Goal: Task Accomplishment & Management: Manage account settings

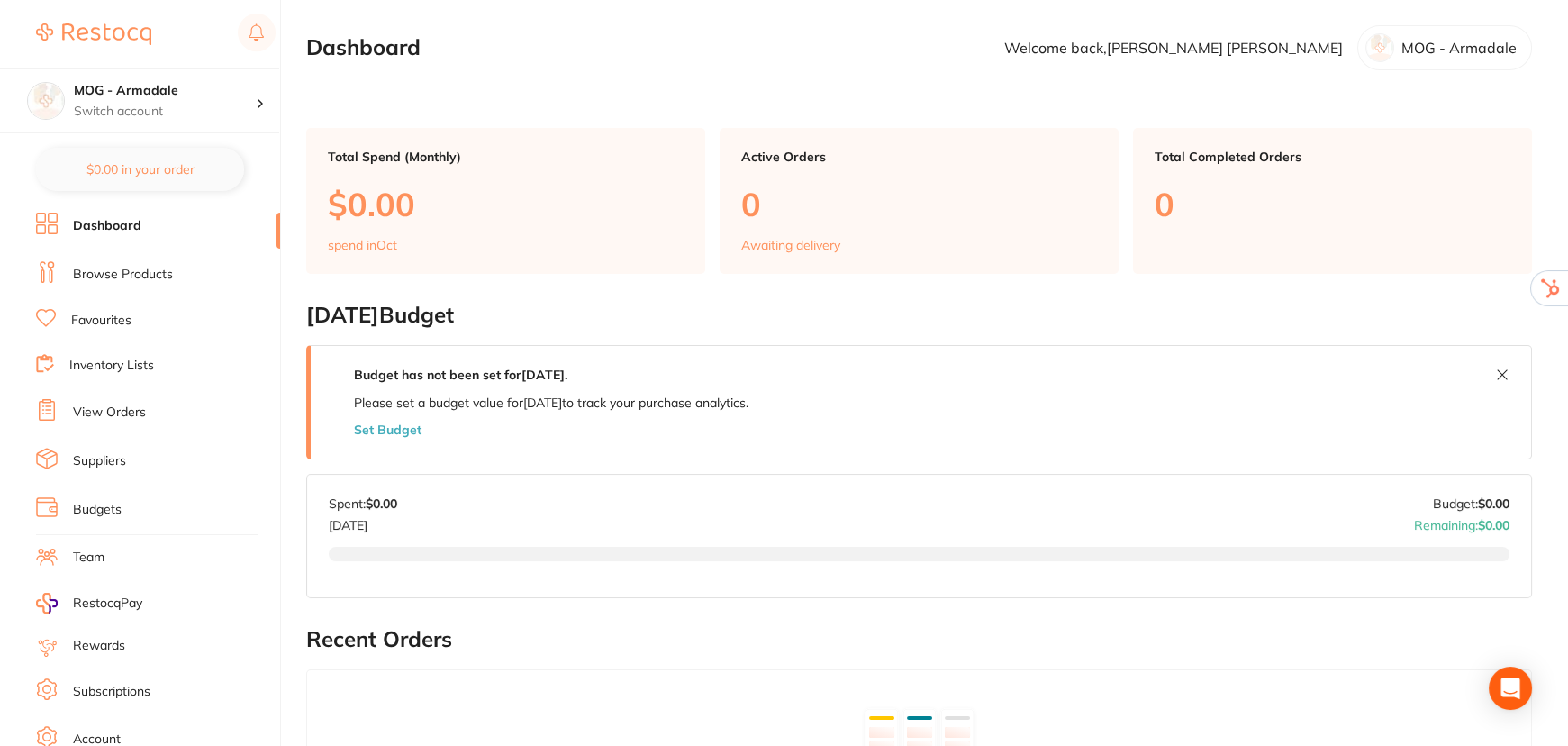
click at [115, 730] on link "Account" at bounding box center [97, 739] width 48 height 18
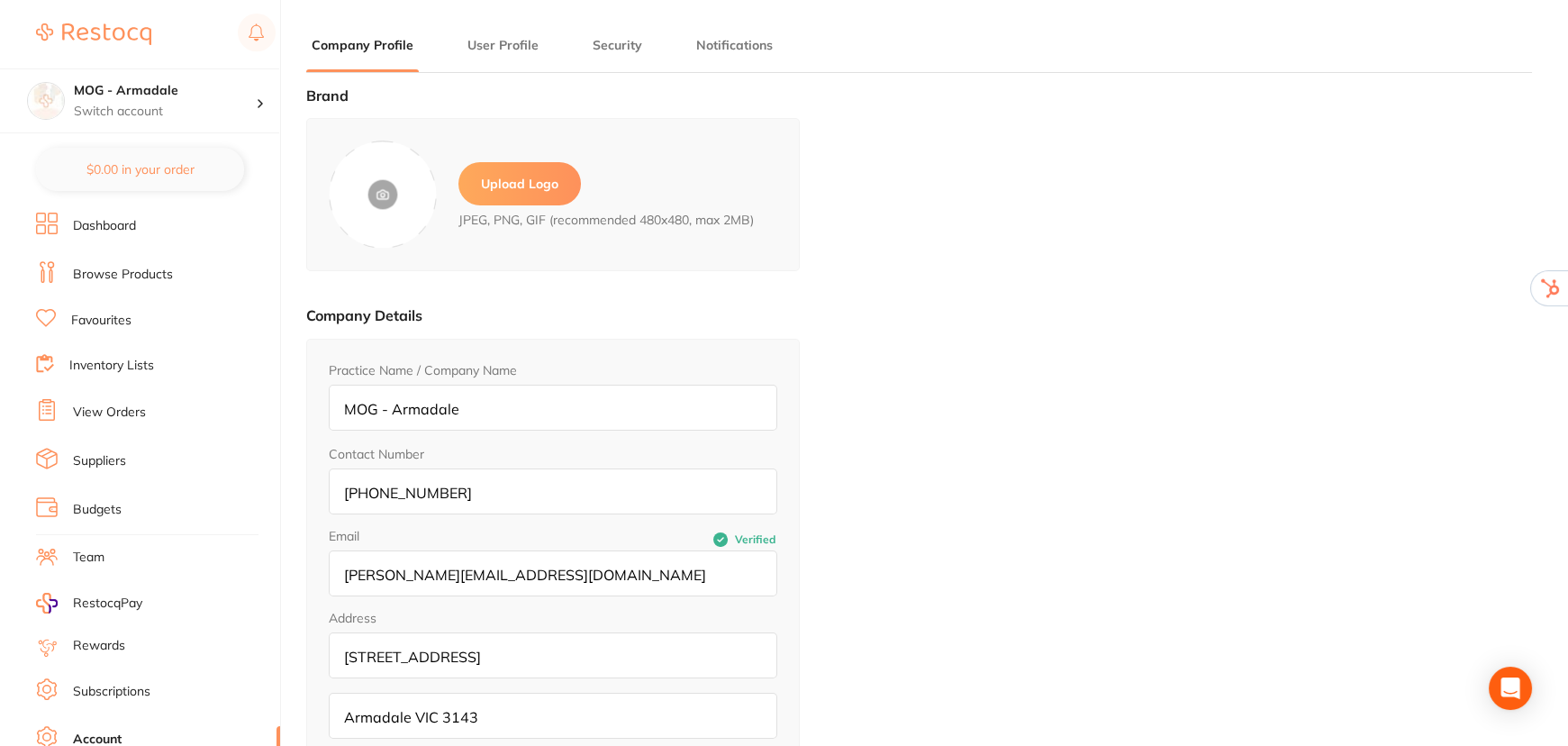
type input "[PERSON_NAME]"
type input "[PERSON_NAME][EMAIL_ADDRESS][DOMAIN_NAME]"
click at [530, 196] on label "Upload Logo" at bounding box center [520, 183] width 122 height 44
click at [0, 0] on input "file" at bounding box center [0, 0] width 0 height 0
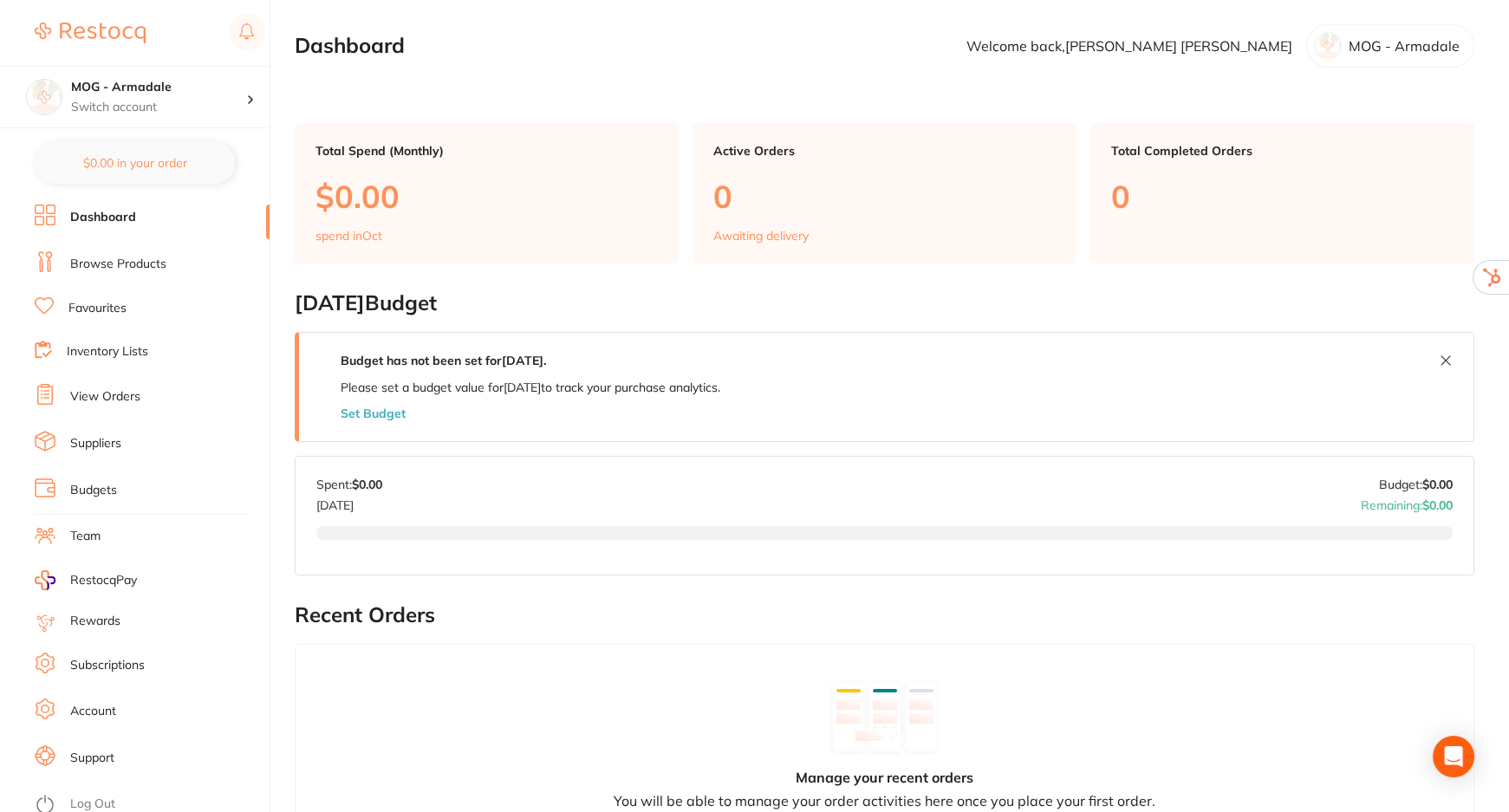
click at [90, 702] on link "Account" at bounding box center [94, 710] width 46 height 17
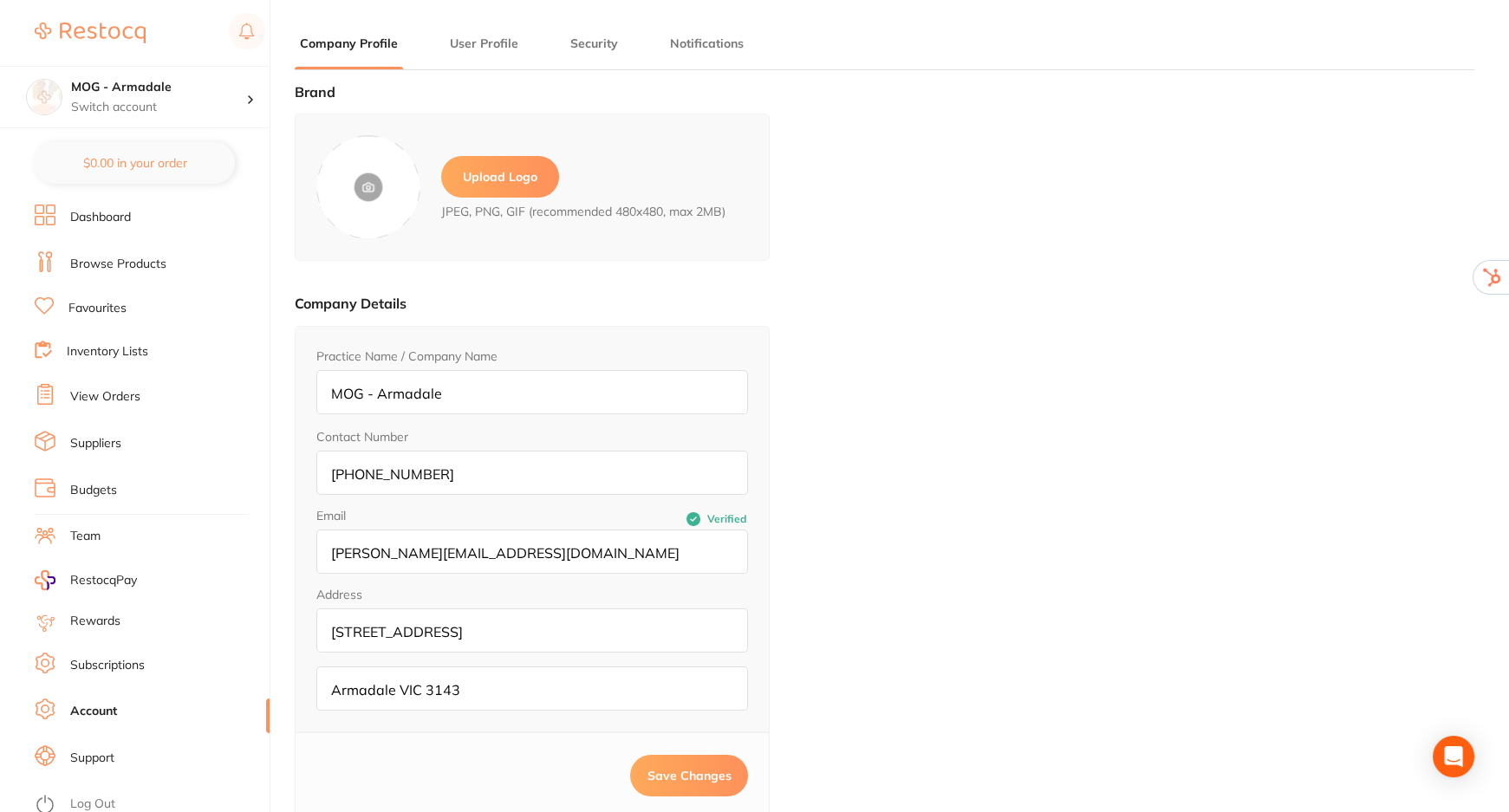
type input "[PERSON_NAME]"
type input "[PERSON_NAME][EMAIL_ADDRESS][DOMAIN_NAME]"
click at [507, 161] on label "Upload Logo" at bounding box center [500, 176] width 118 height 42
click at [0, 0] on input "file" at bounding box center [0, 0] width 0 height 0
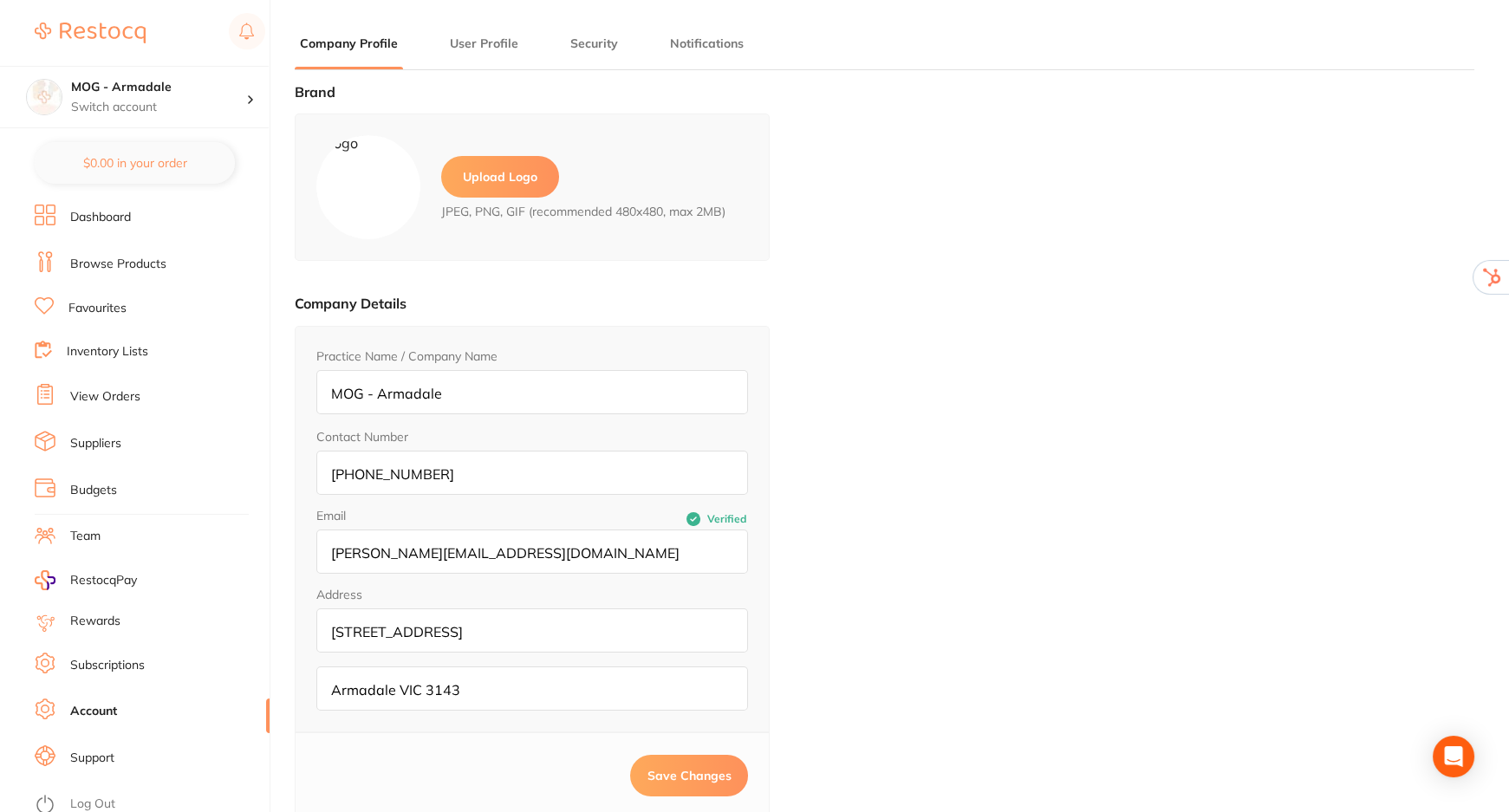
click at [689, 762] on button "Save Changes" at bounding box center [689, 775] width 118 height 42
click at [104, 445] on link "Suppliers" at bounding box center [95, 443] width 51 height 17
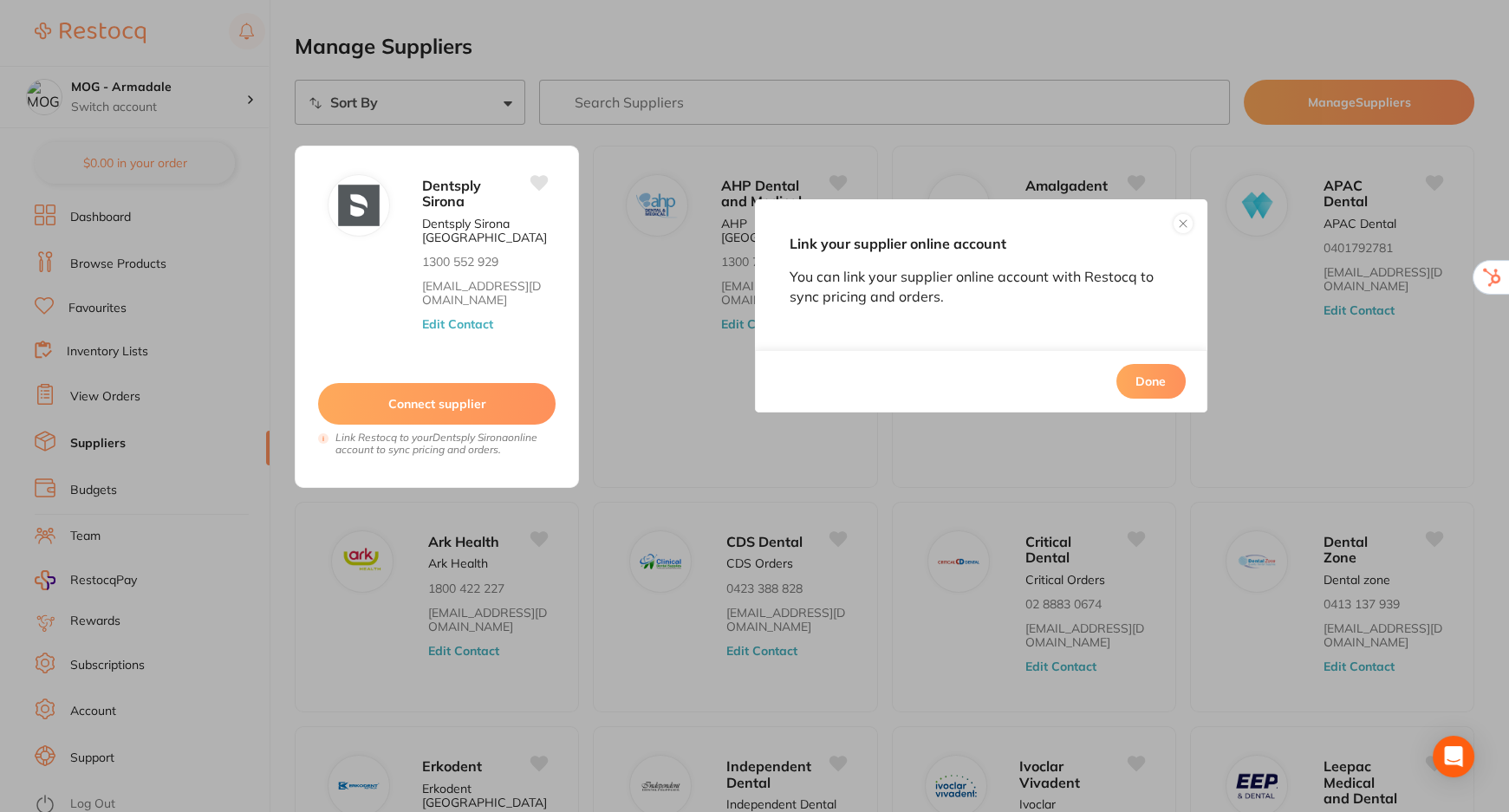
click at [1200, 221] on div "Link your supplier online account You can link your supplier online account wit…" at bounding box center [981, 306] width 452 height 213
click at [1188, 218] on button at bounding box center [1183, 223] width 21 height 21
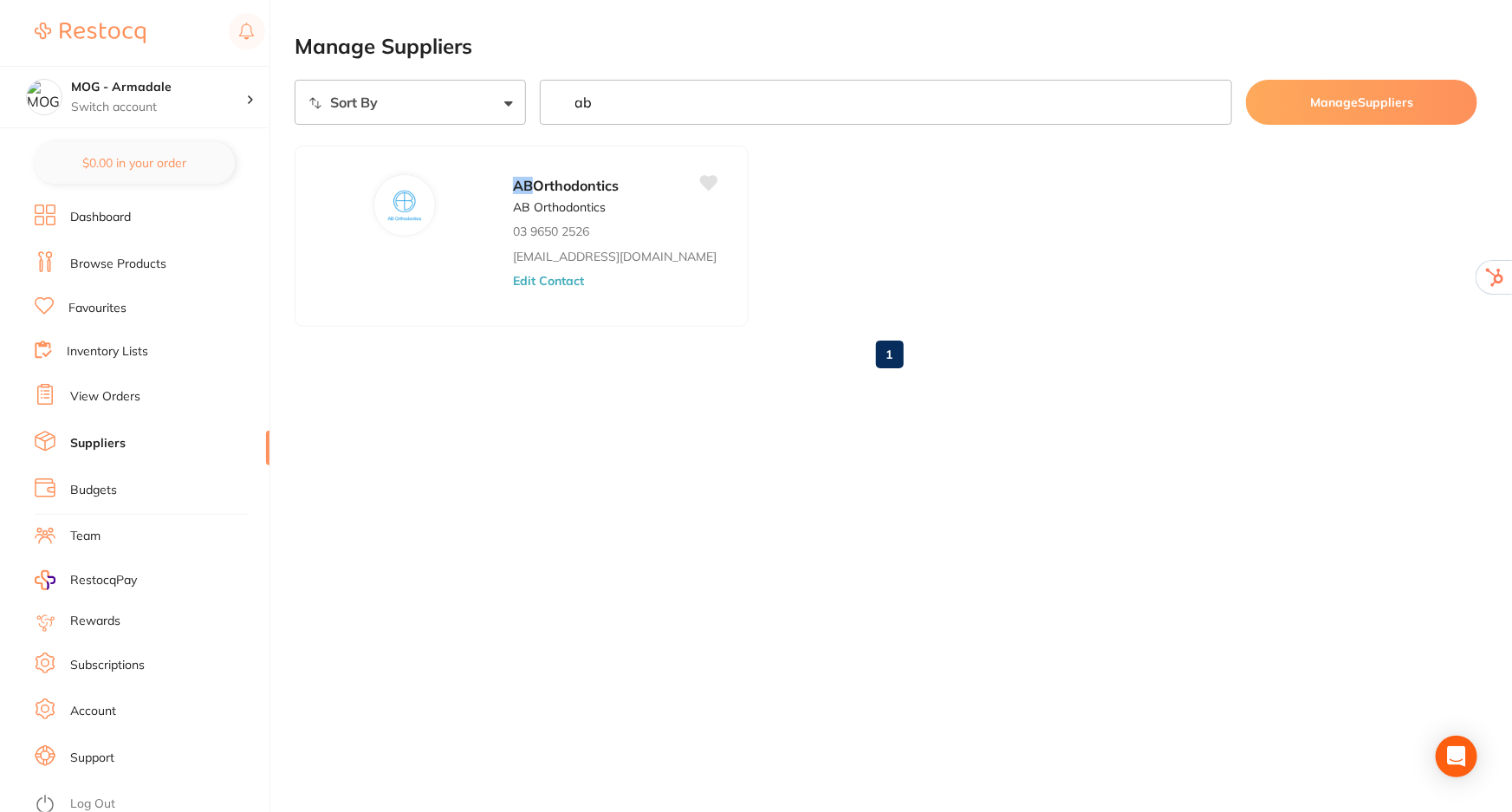
type input "ab"
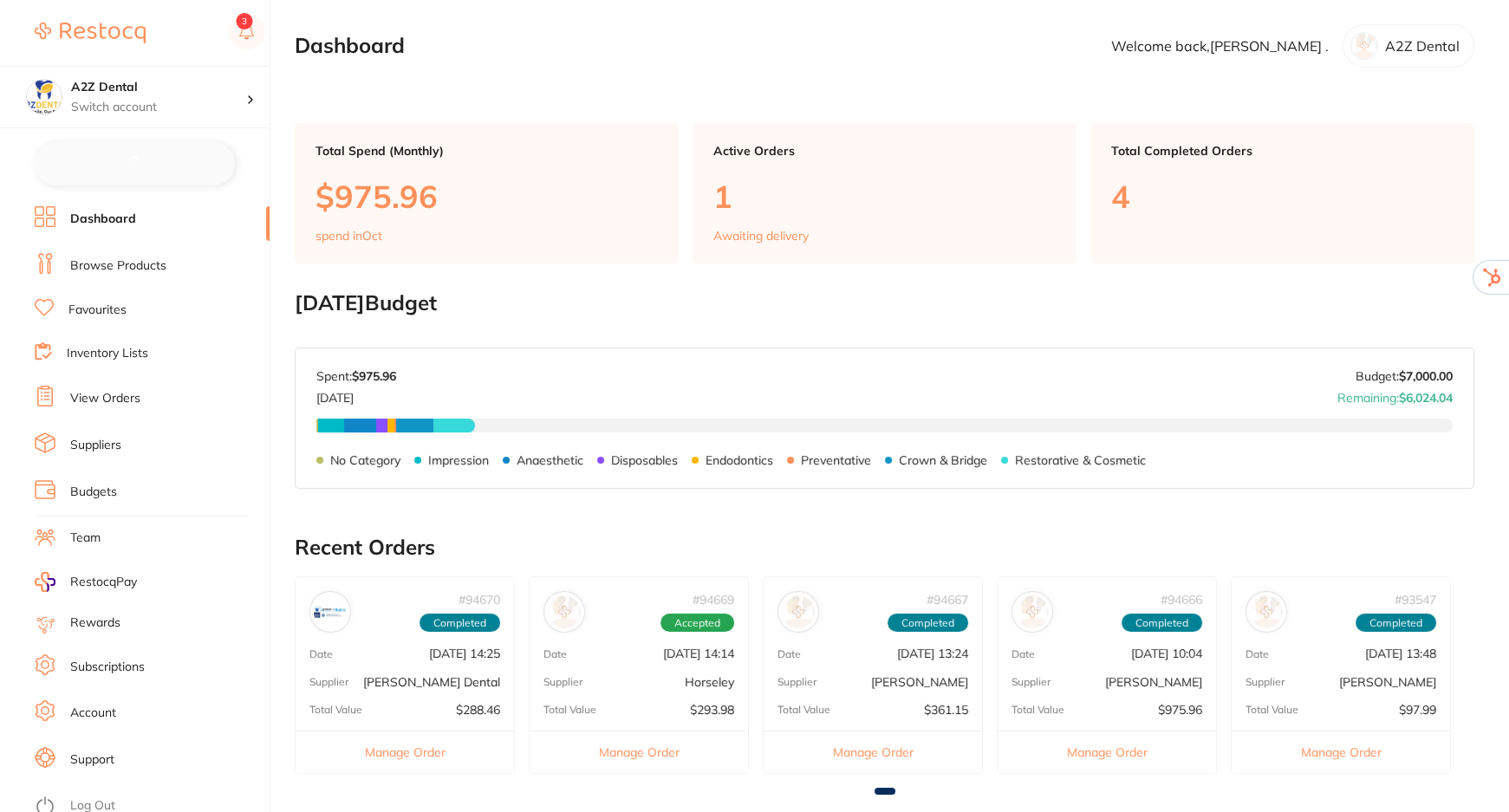
checkbox input "false"
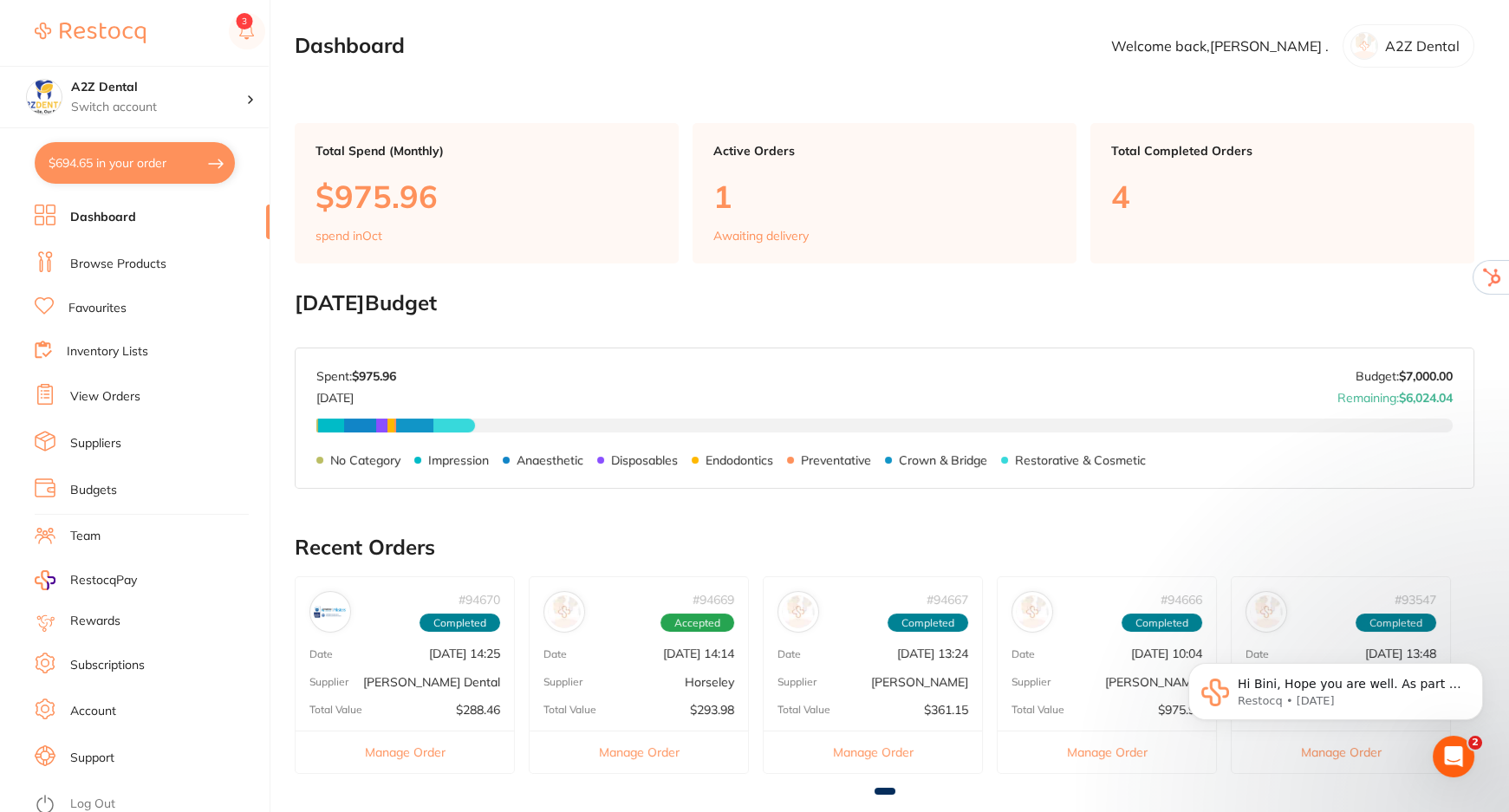
click at [104, 395] on link "View Orders" at bounding box center [105, 396] width 70 height 17
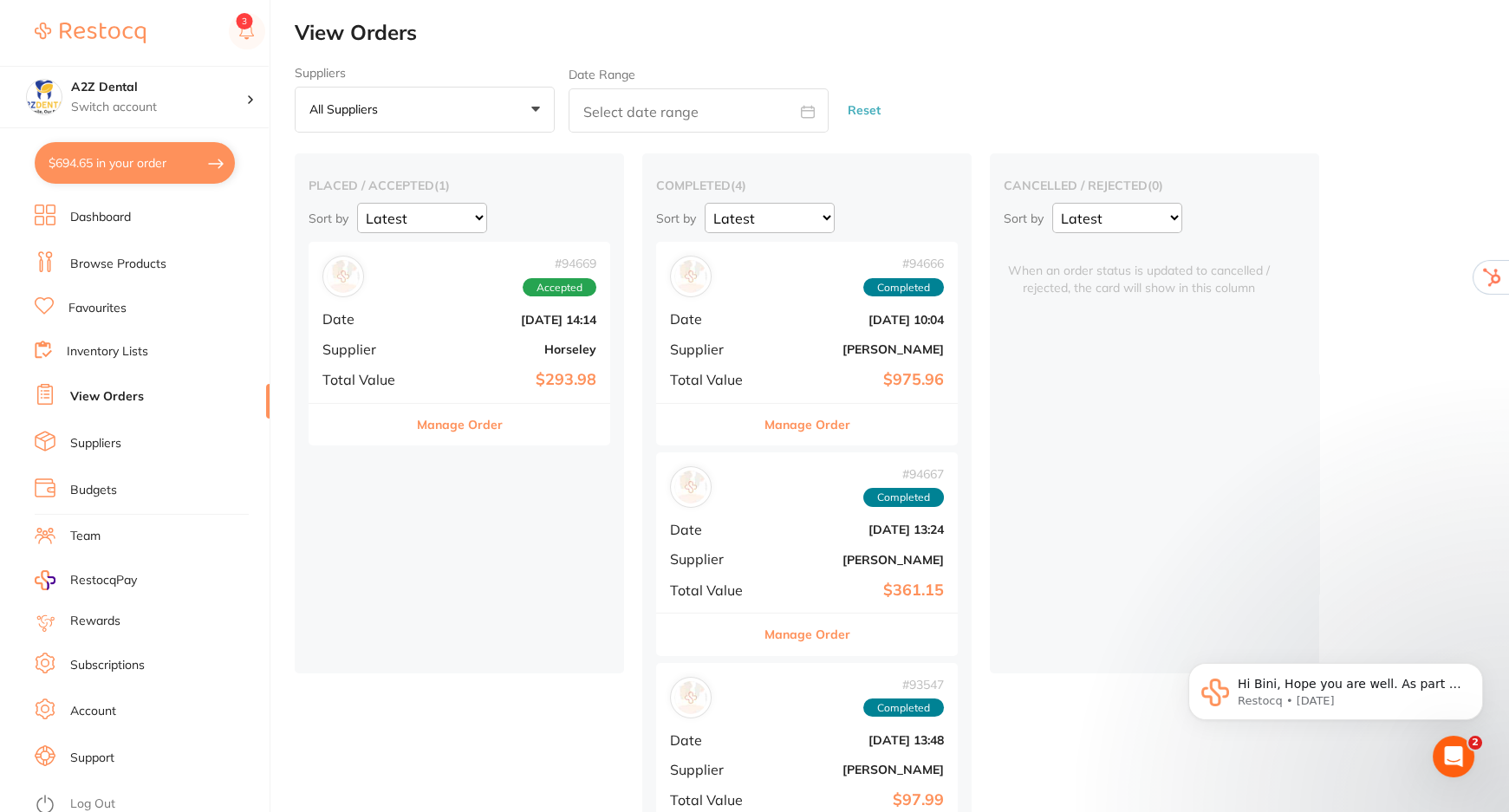
click at [95, 350] on link "Inventory Lists" at bounding box center [107, 351] width 81 height 17
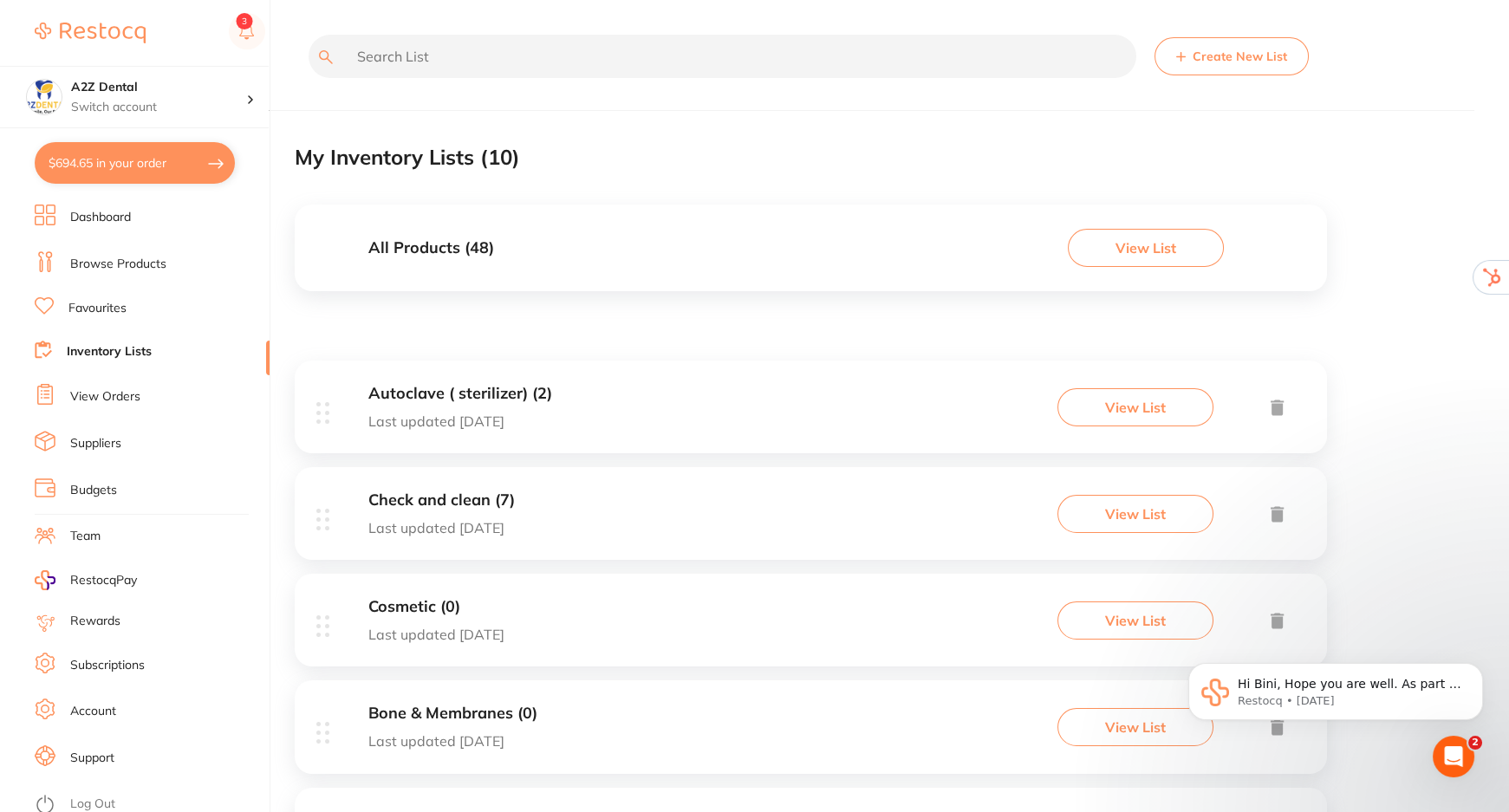
click at [417, 242] on h3 "All Products ( 48 )" at bounding box center [431, 248] width 126 height 18
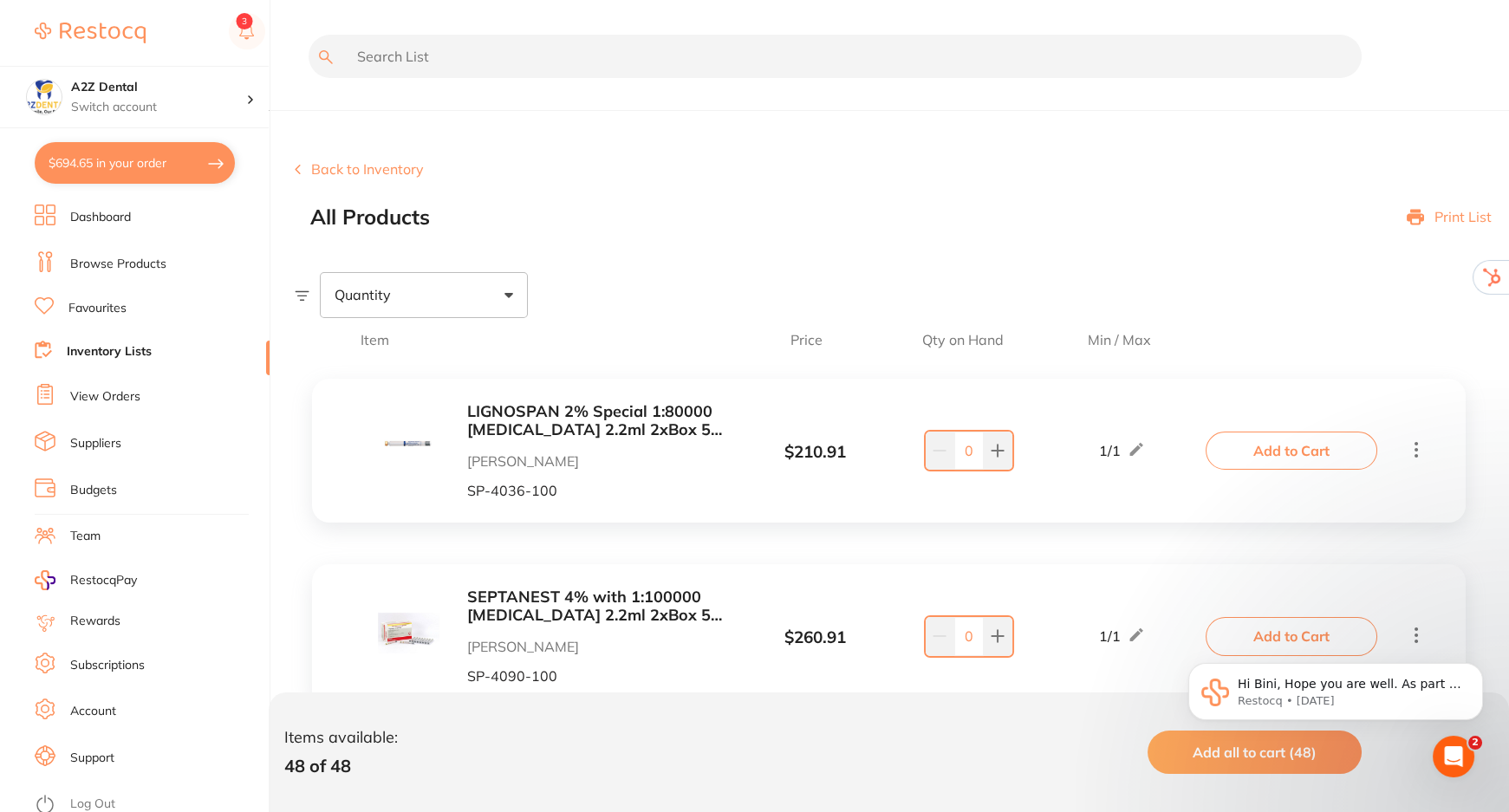
click at [321, 173] on button "Back to Inventory" at bounding box center [359, 168] width 129 height 15
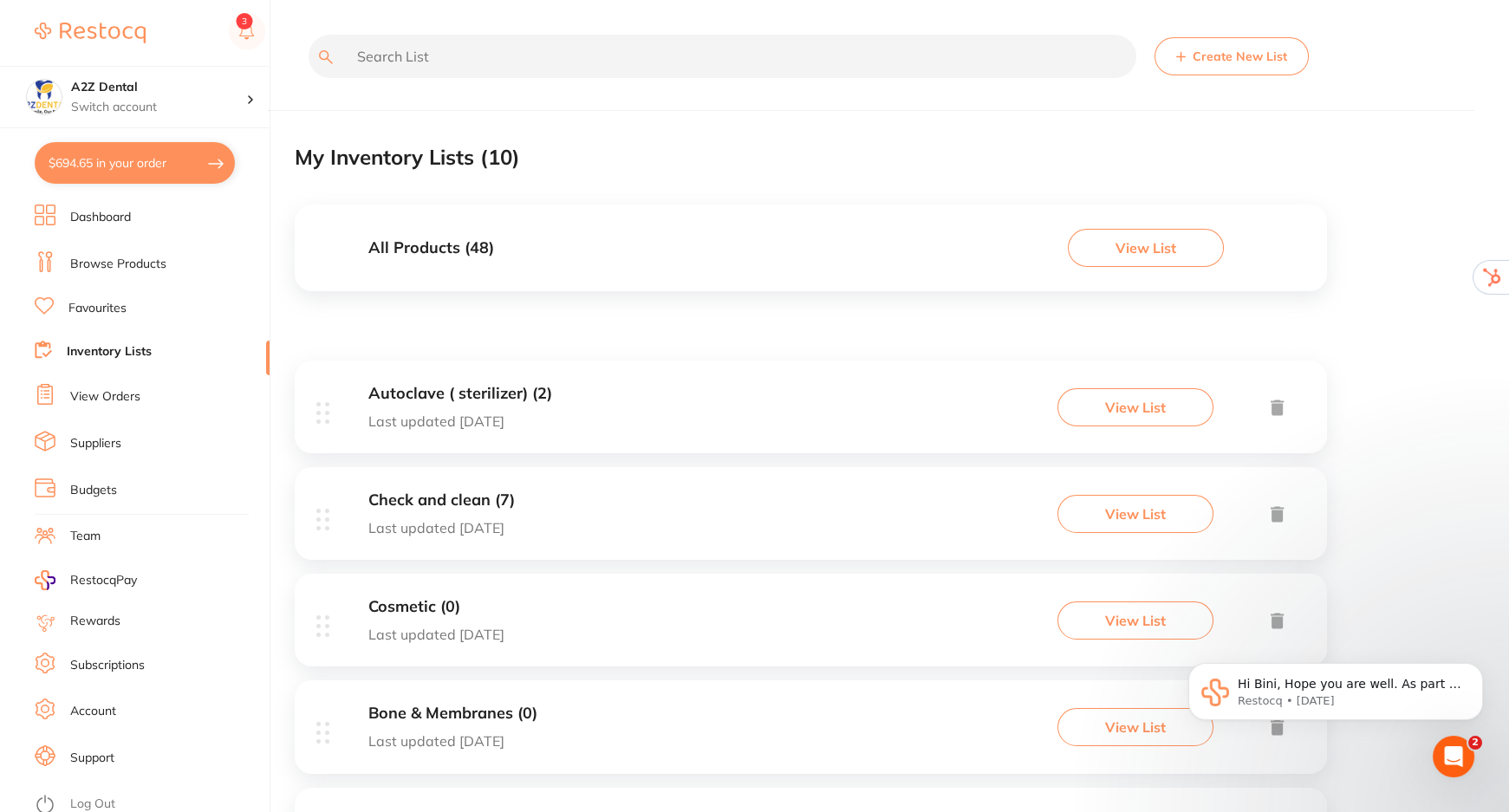
click at [406, 241] on h3 "All Products ( 48 )" at bounding box center [431, 248] width 126 height 18
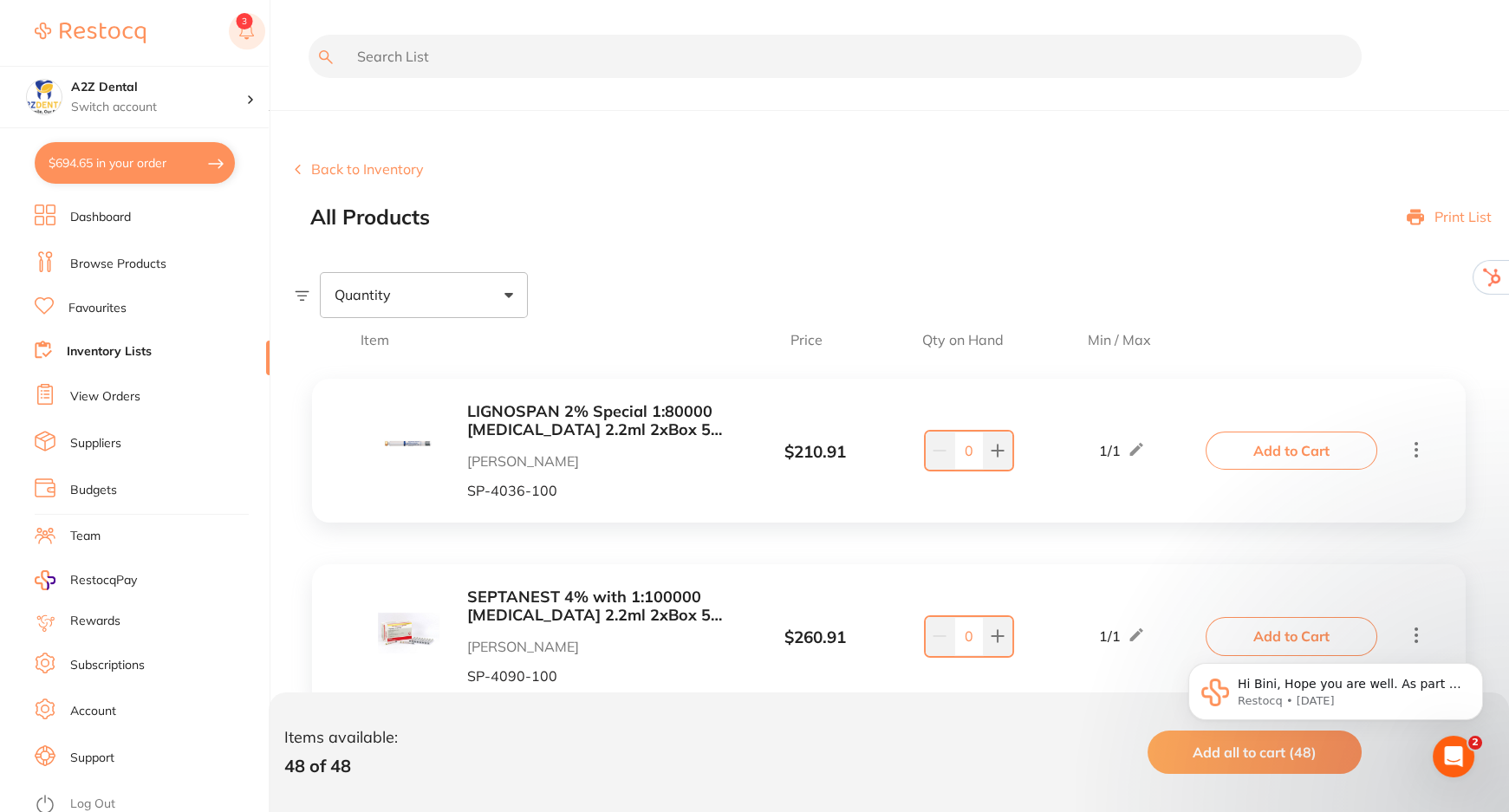
click at [245, 34] on rect at bounding box center [247, 31] width 37 height 37
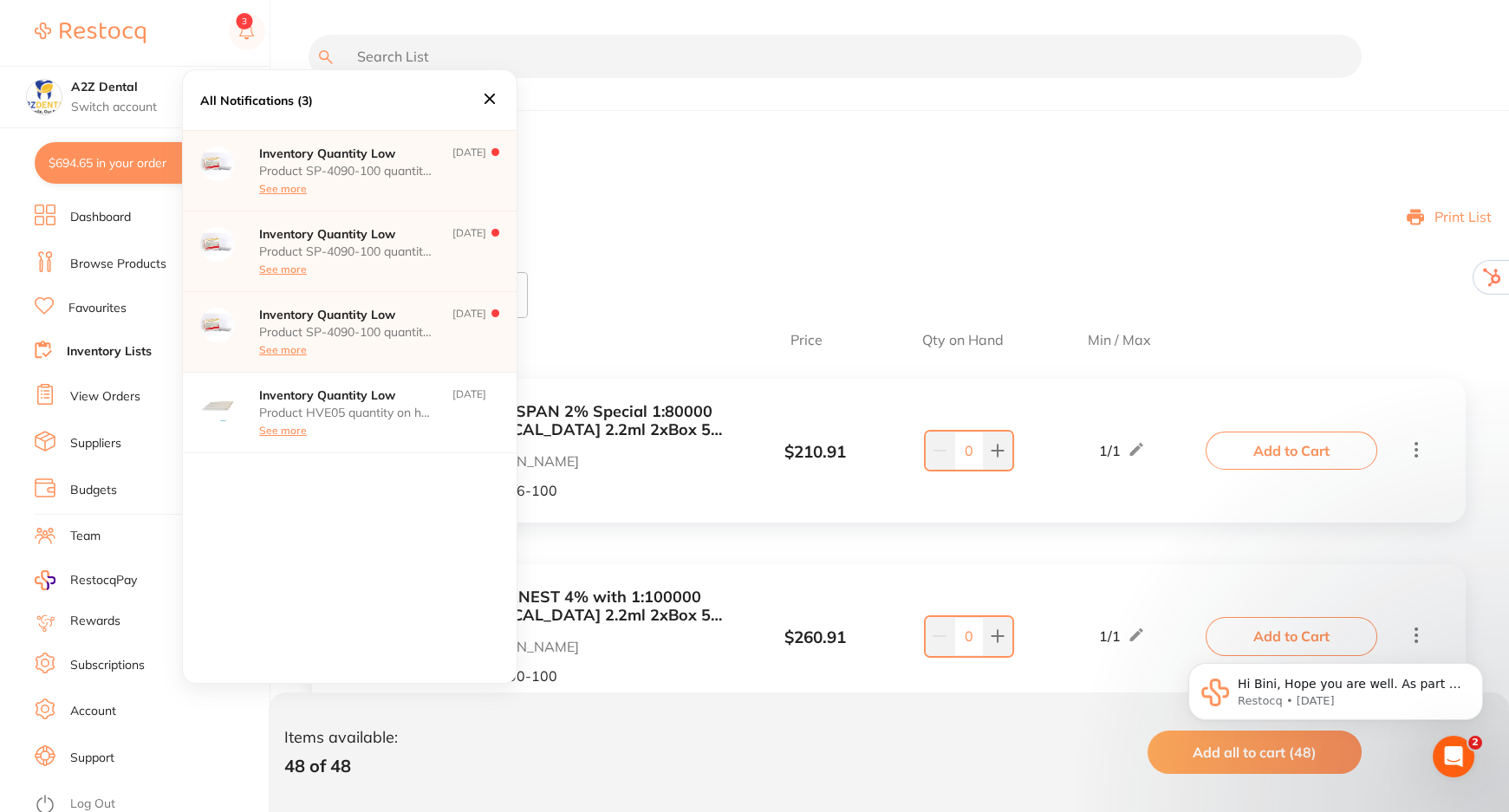
click at [485, 94] on icon at bounding box center [490, 99] width 11 height 11
